Goal: Transaction & Acquisition: Obtain resource

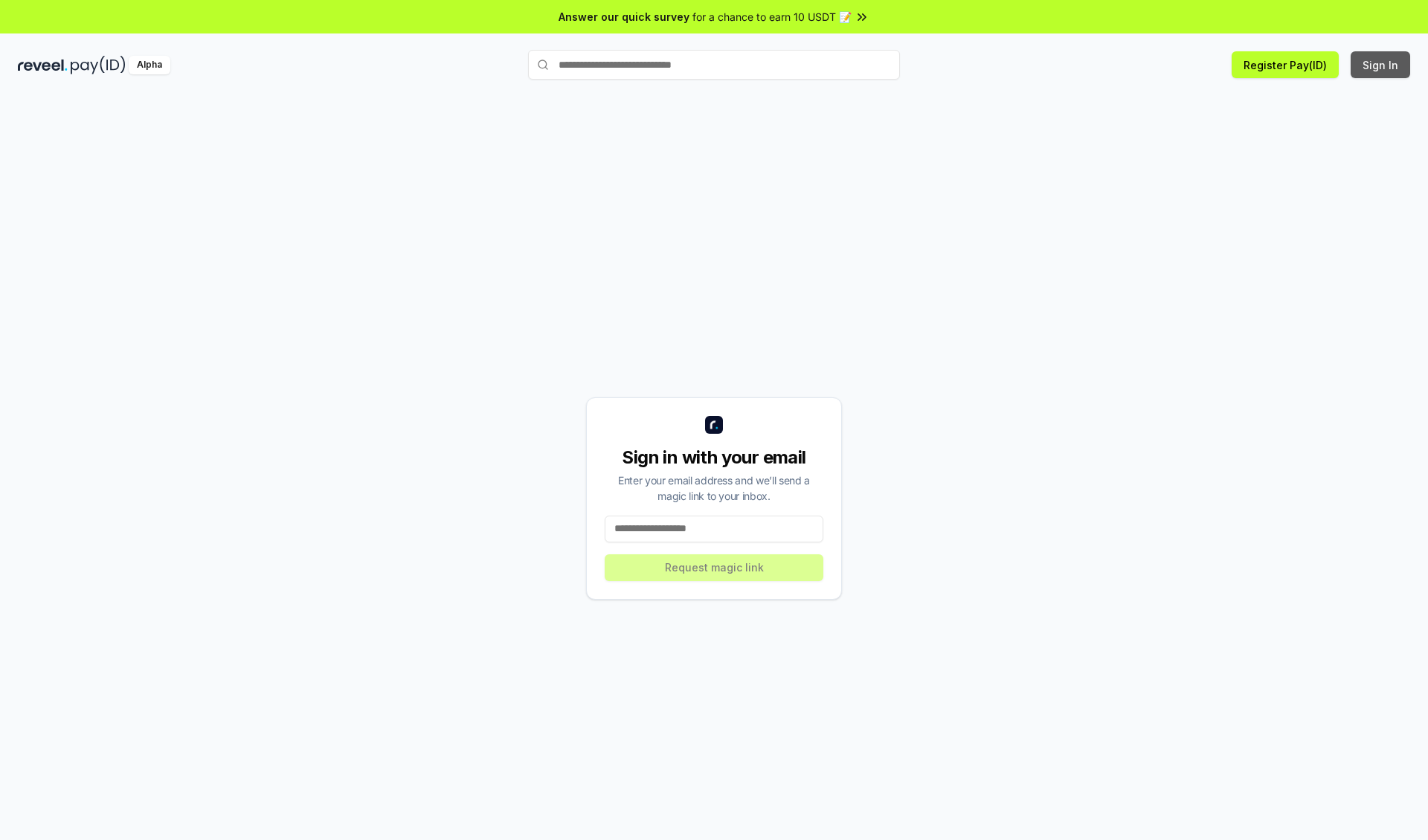
click at [1381, 65] on button "Sign In" at bounding box center [1380, 64] width 59 height 26
type input "**********"
click at [714, 566] on button "Request magic link" at bounding box center [714, 567] width 219 height 26
